Goal: Task Accomplishment & Management: Complete application form

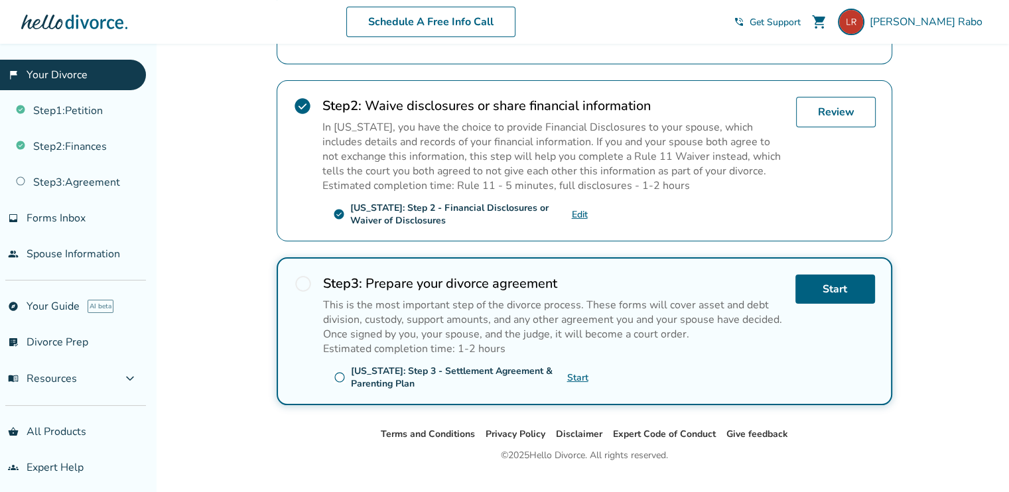
scroll to position [402, 0]
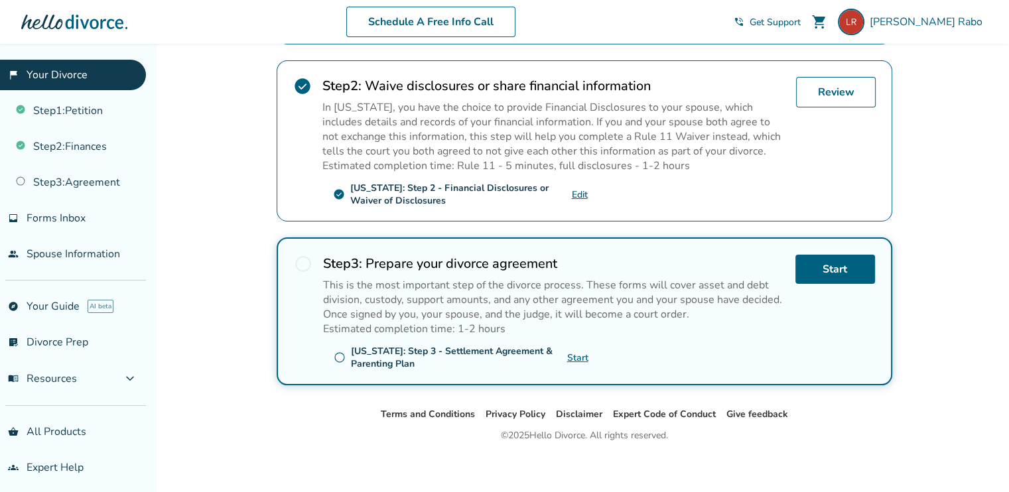
click at [578, 352] on link "Start" at bounding box center [577, 357] width 21 height 13
click at [864, 29] on img at bounding box center [850, 22] width 27 height 27
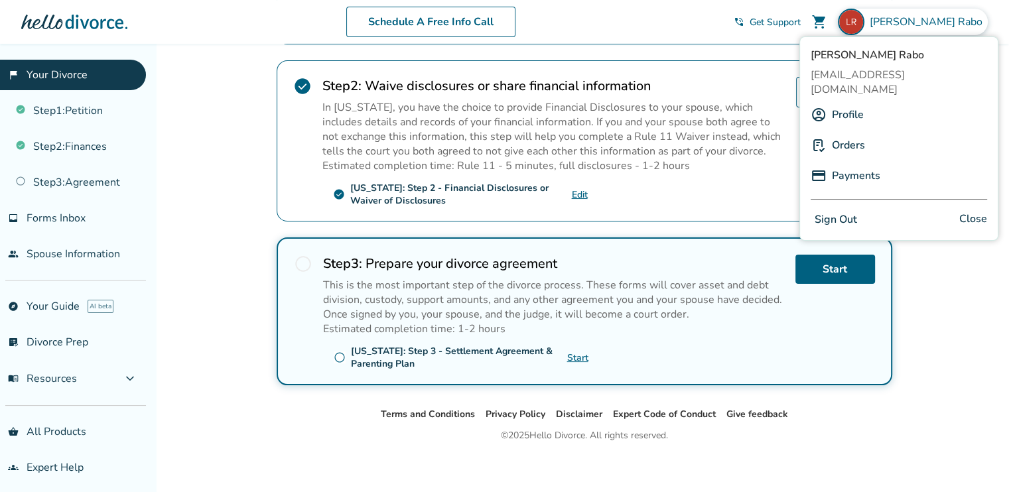
click at [843, 210] on button "Sign Out" at bounding box center [835, 219] width 50 height 19
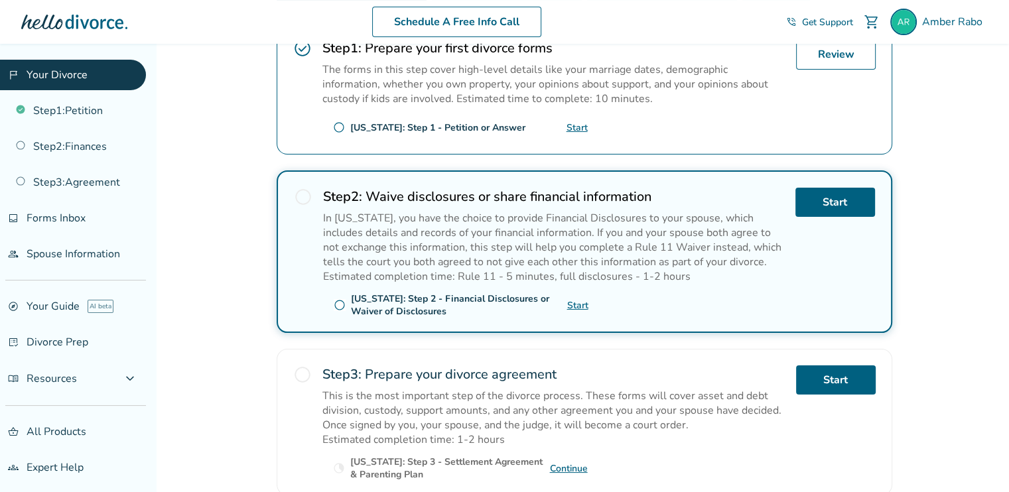
scroll to position [404, 0]
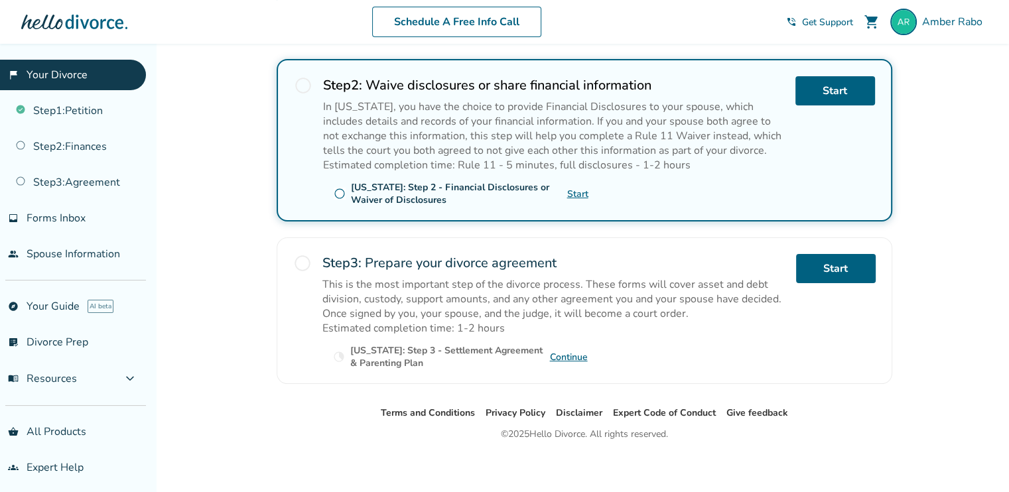
click at [577, 354] on link "Continue" at bounding box center [569, 357] width 38 height 13
